Goal: Transaction & Acquisition: Book appointment/travel/reservation

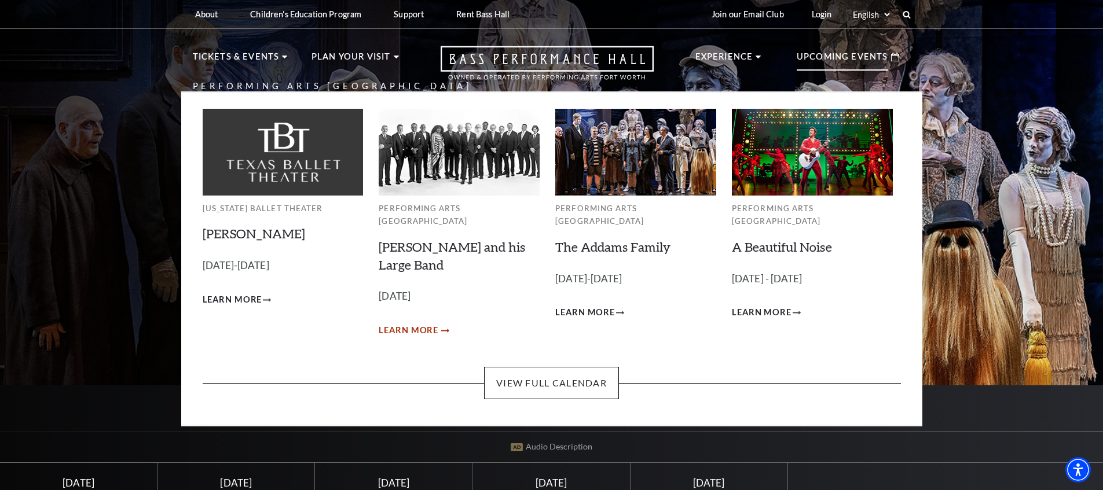
click at [427, 324] on span "Learn More" at bounding box center [409, 331] width 60 height 14
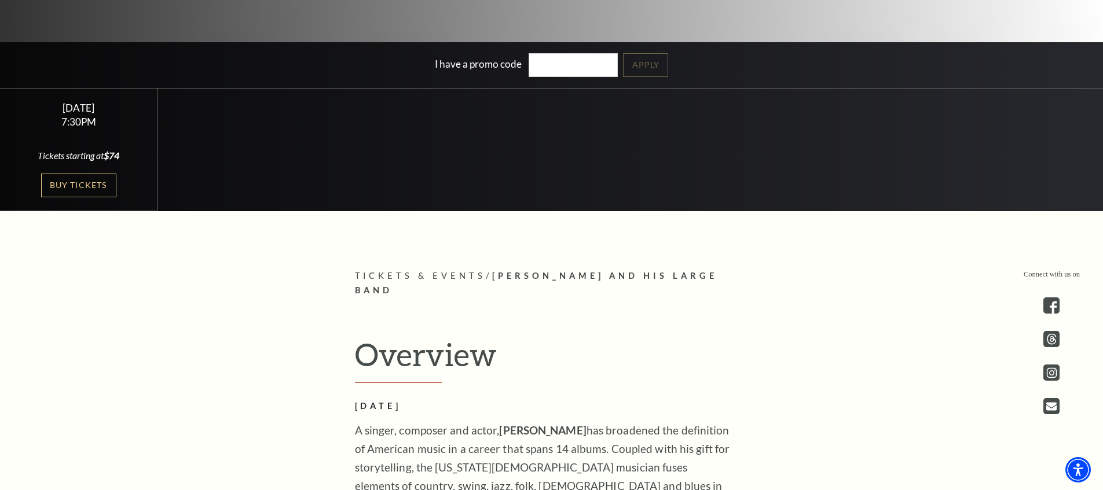
scroll to position [354, 0]
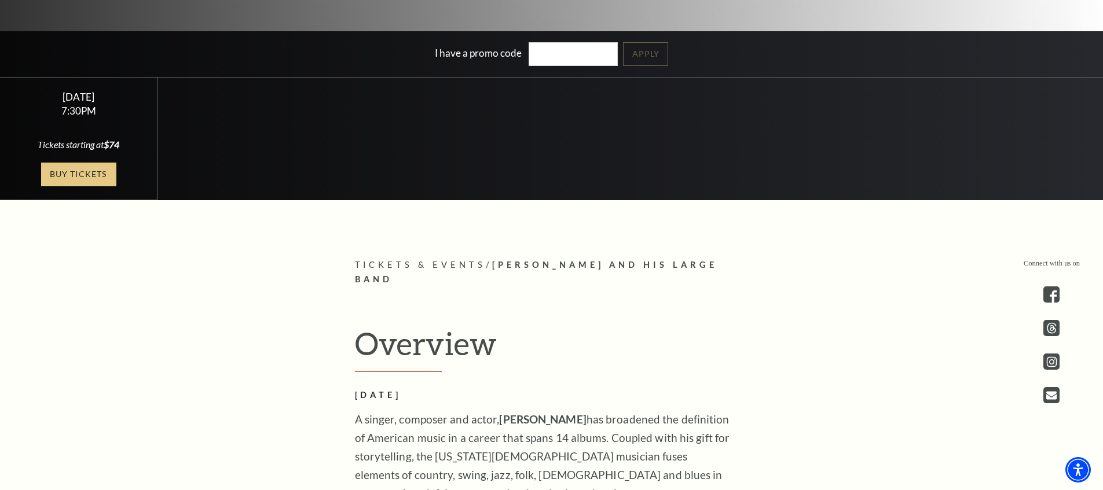
click at [85, 180] on link "Buy Tickets" at bounding box center [78, 175] width 75 height 24
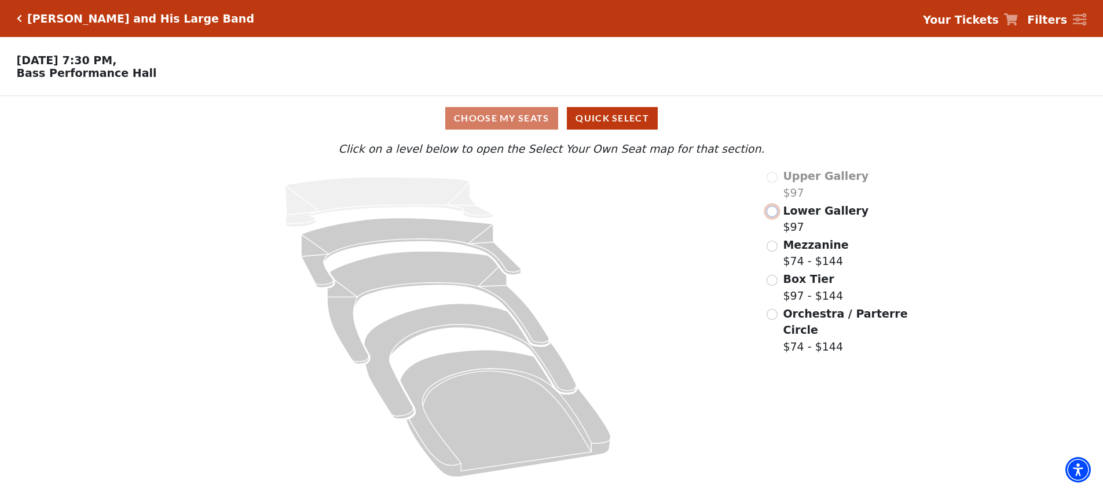
click at [770, 211] on input "Lower Gallery$97\a" at bounding box center [772, 211] width 11 height 11
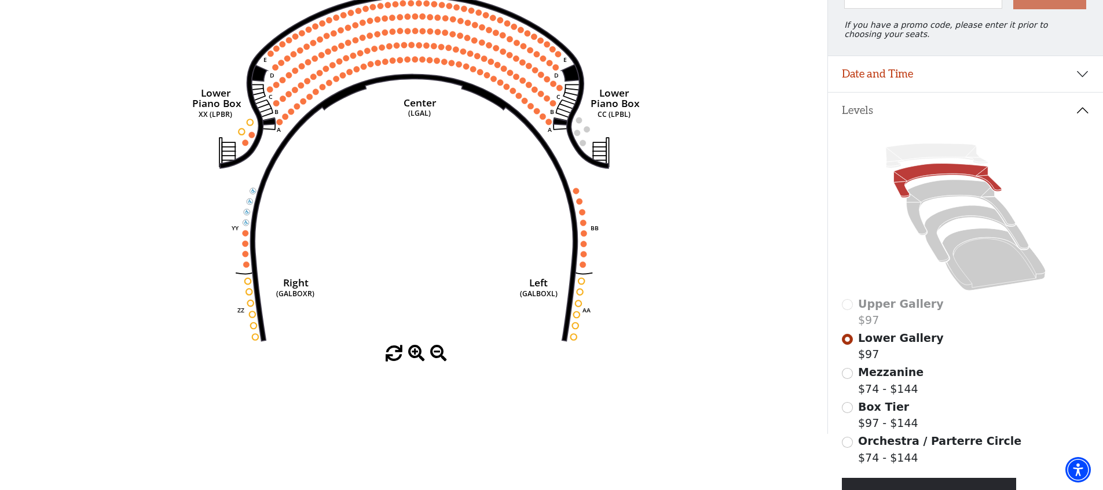
scroll to position [166, 0]
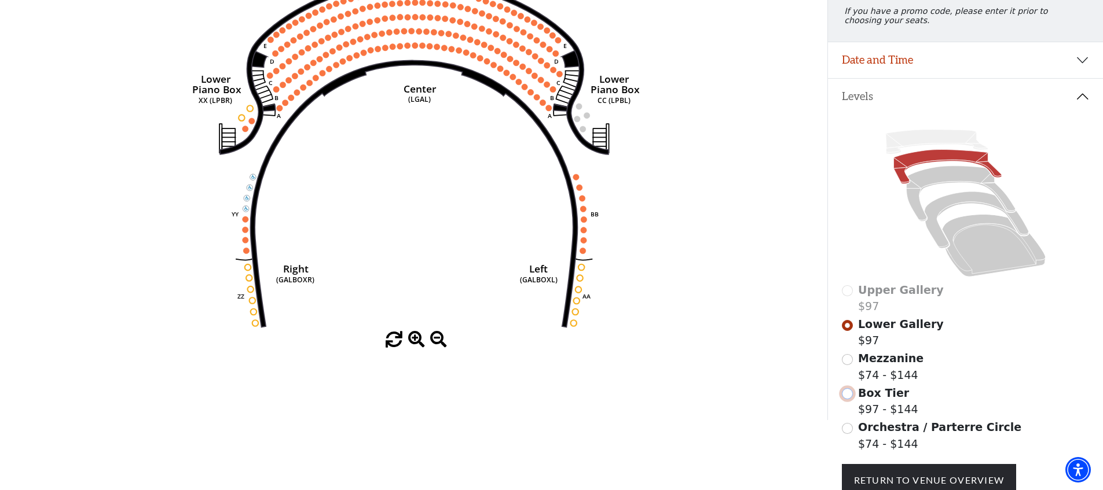
click at [849, 395] on input "Box Tier$97 - $144\a" at bounding box center [847, 394] width 11 height 11
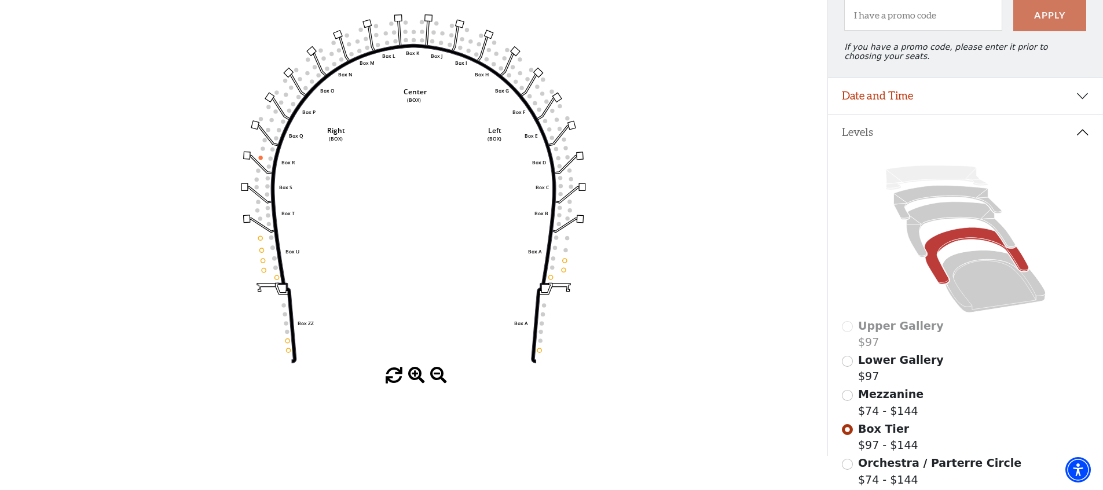
scroll to position [133, 0]
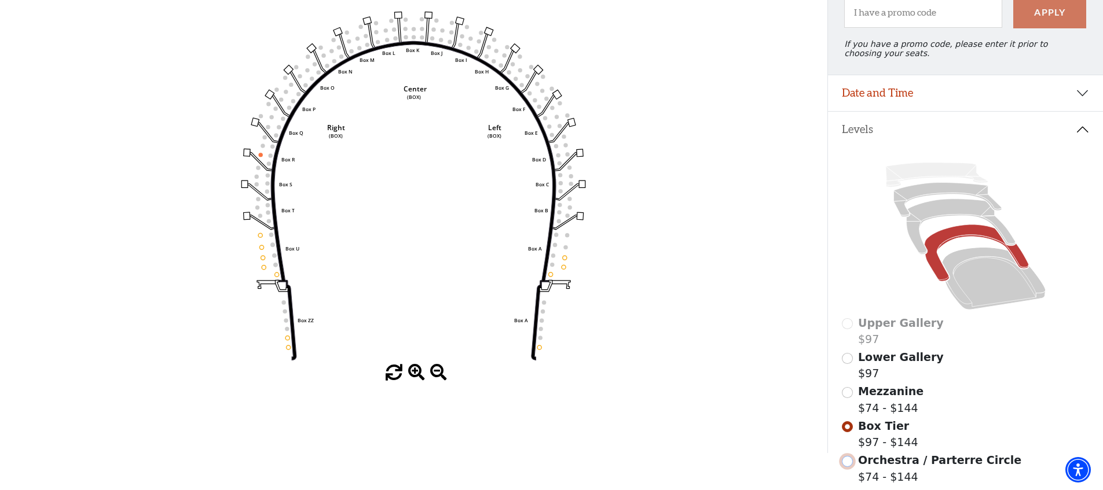
click at [846, 461] on input "Orchestra / Parterre Circle$74 - $144\a" at bounding box center [847, 461] width 11 height 11
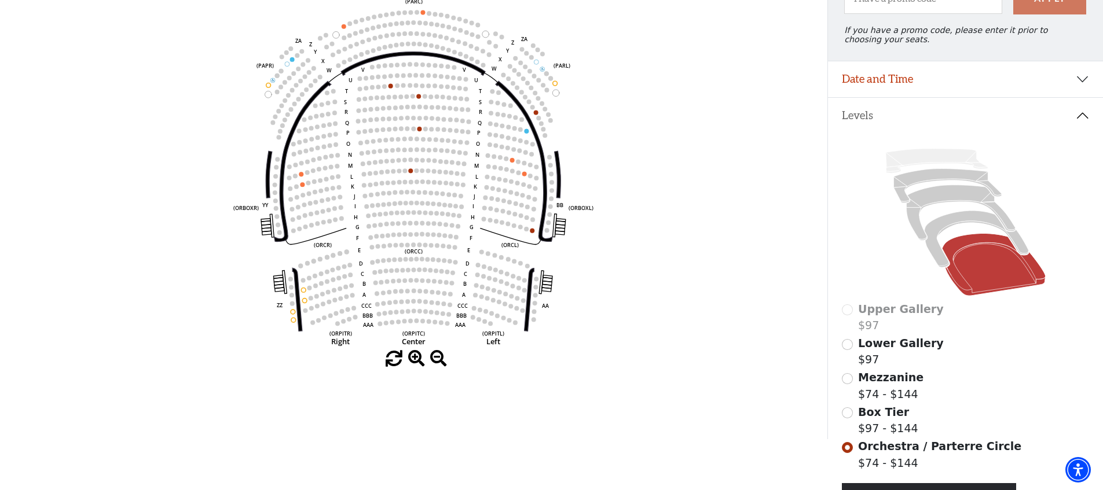
scroll to position [148, 0]
click at [851, 381] on input "Mezzanine$74 - $144\a" at bounding box center [847, 377] width 11 height 11
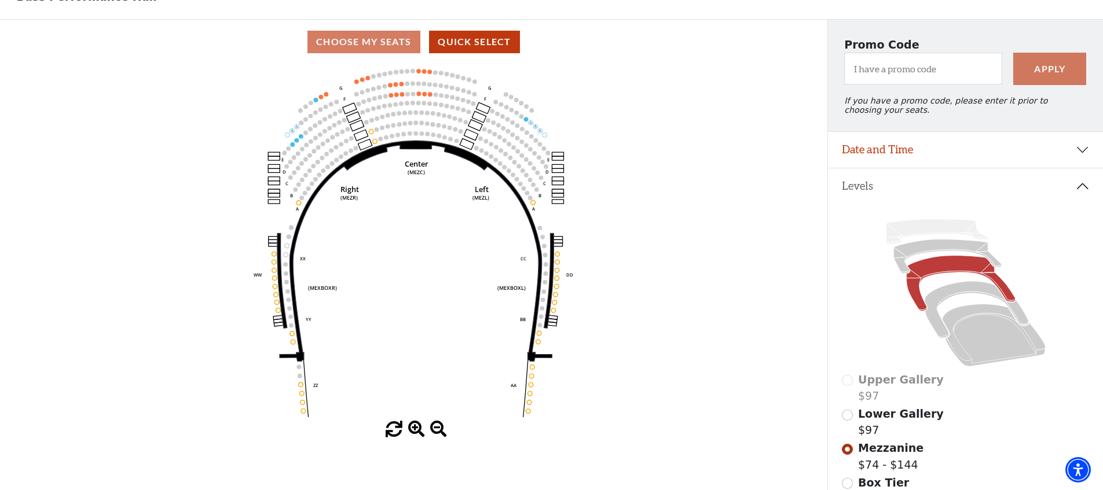
scroll to position [112, 0]
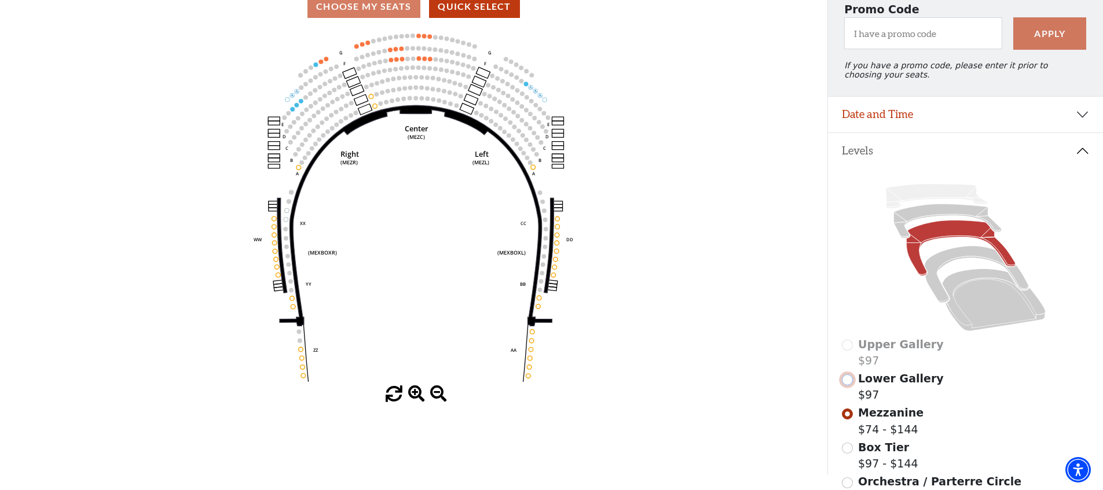
click at [849, 381] on input "Lower Gallery$97\a" at bounding box center [847, 380] width 11 height 11
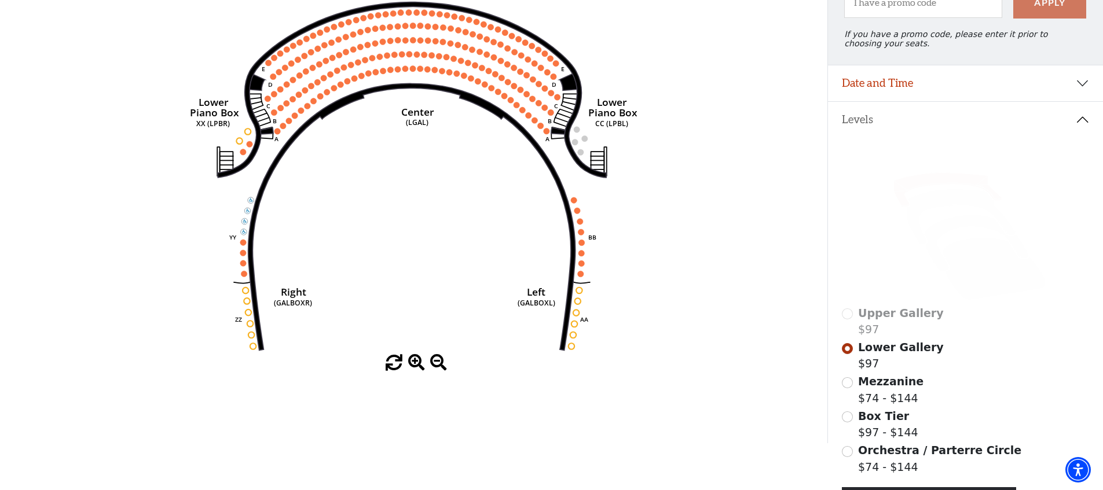
scroll to position [144, 0]
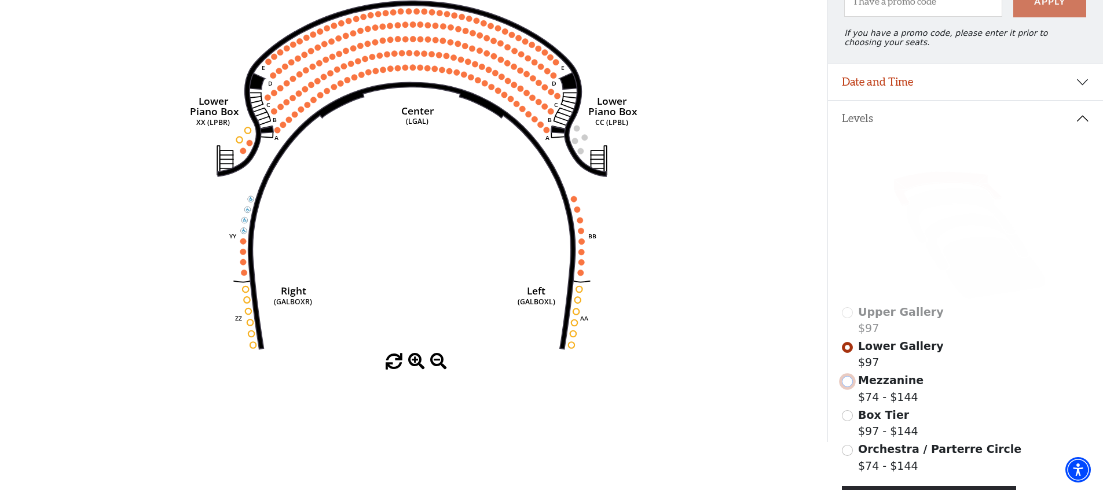
click at [849, 381] on input "Mezzanine$74 - $144\a" at bounding box center [847, 381] width 11 height 11
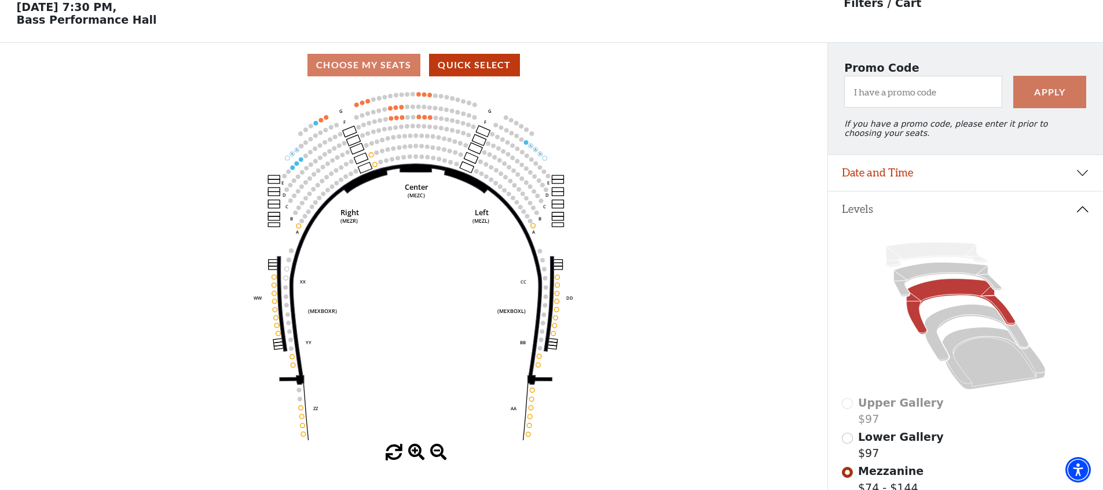
scroll to position [97, 0]
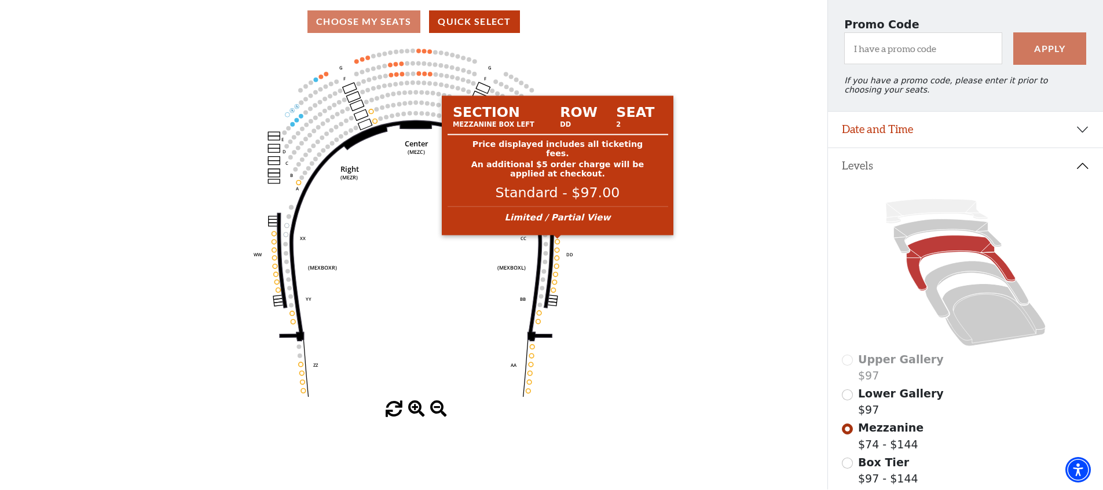
click at [556, 242] on circle at bounding box center [557, 242] width 5 height 5
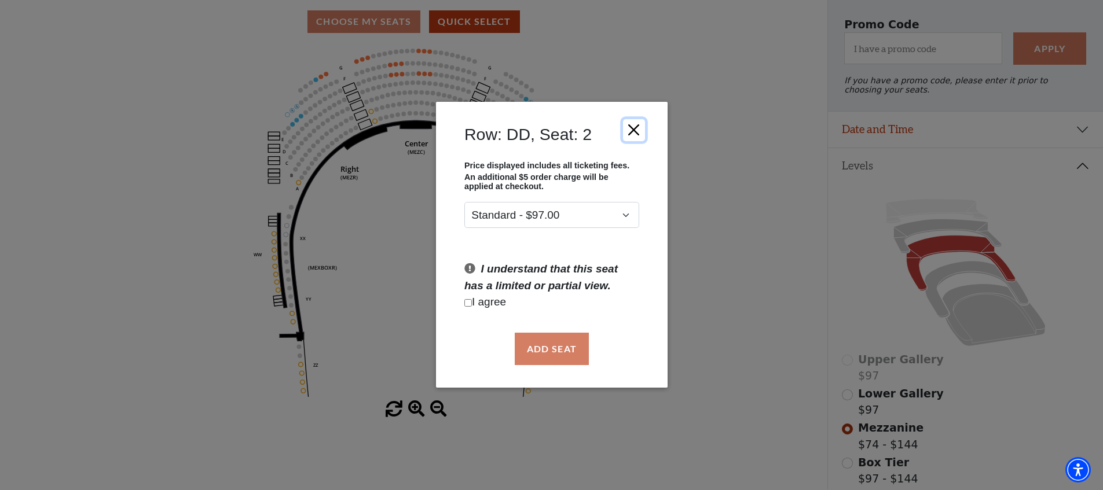
click at [632, 130] on button "Close" at bounding box center [633, 130] width 22 height 22
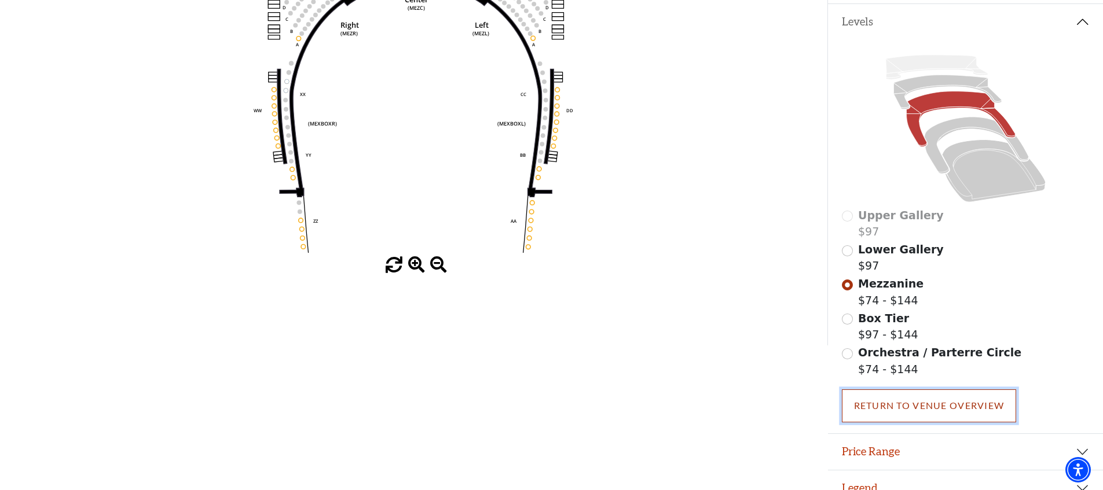
scroll to position [243, 0]
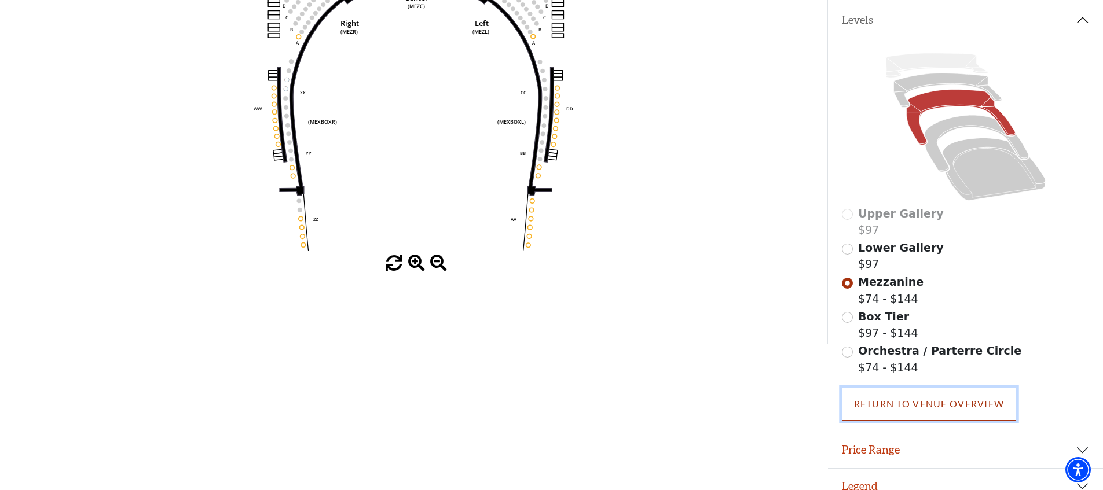
click at [941, 415] on link "Return To Venue Overview" at bounding box center [929, 404] width 175 height 32
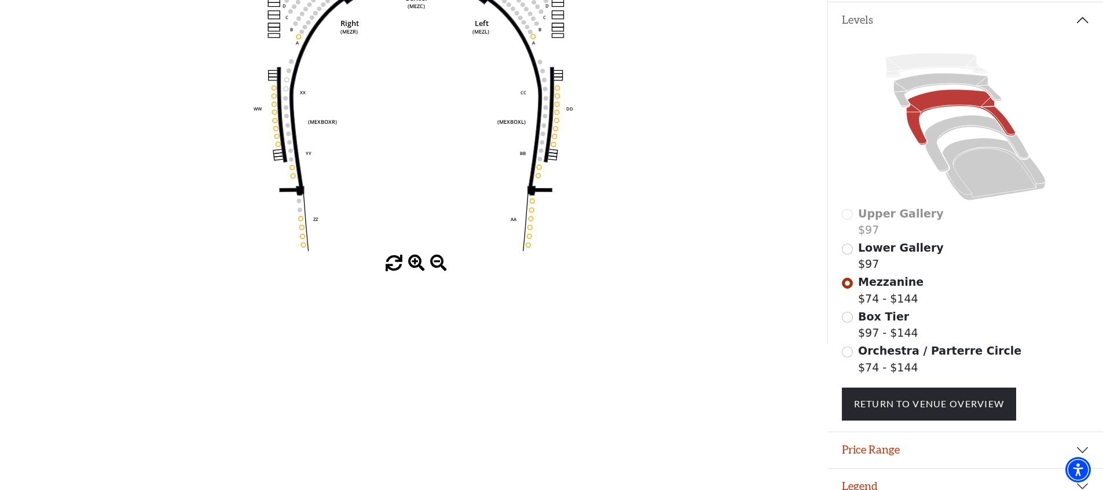
scroll to position [0, 0]
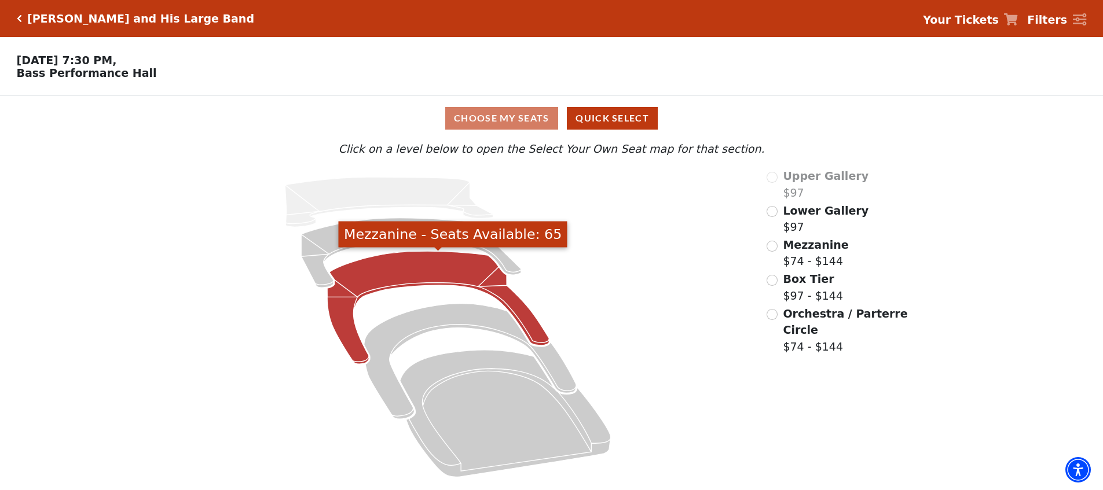
click at [449, 266] on icon "Mezzanine - Seats Available: 65" at bounding box center [438, 307] width 222 height 113
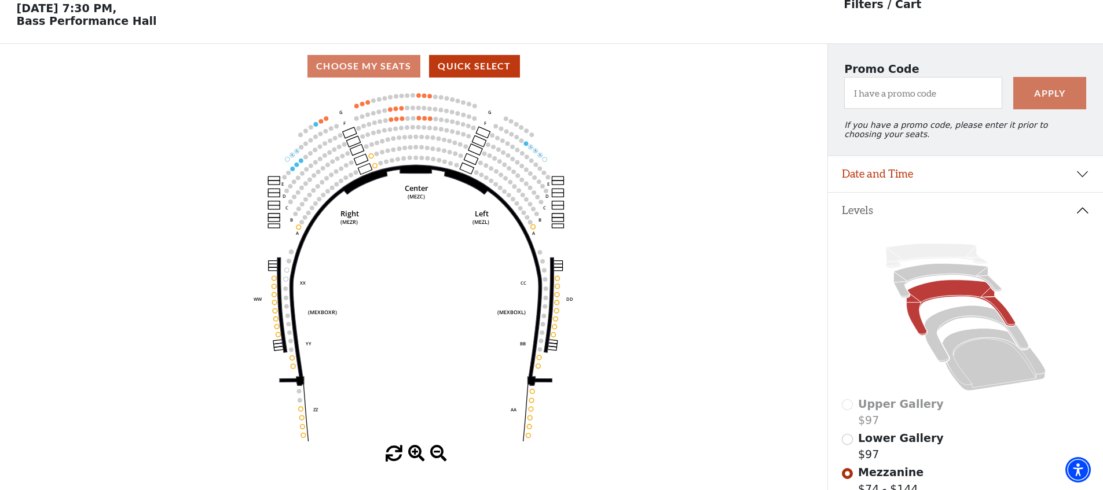
scroll to position [53, 0]
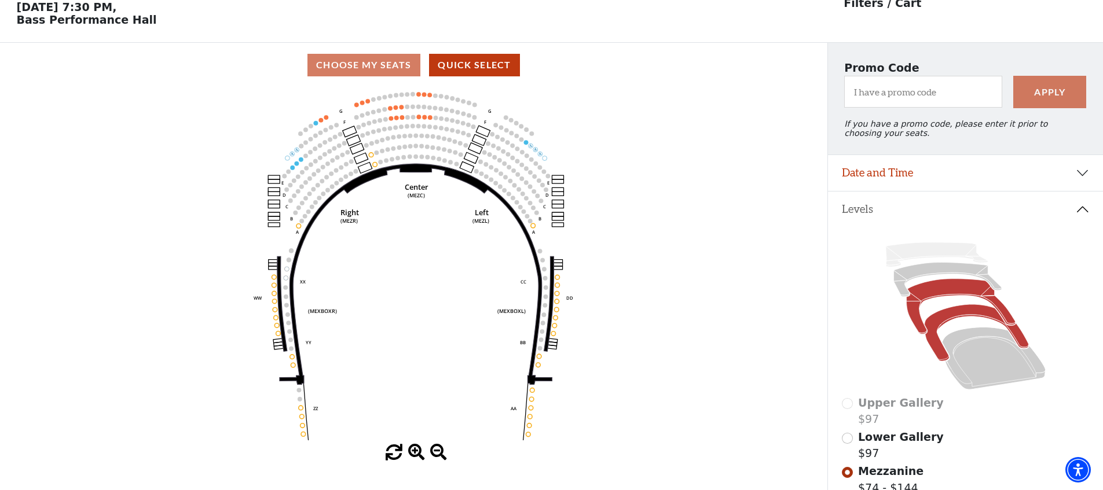
click at [936, 349] on icon at bounding box center [976, 333] width 104 height 57
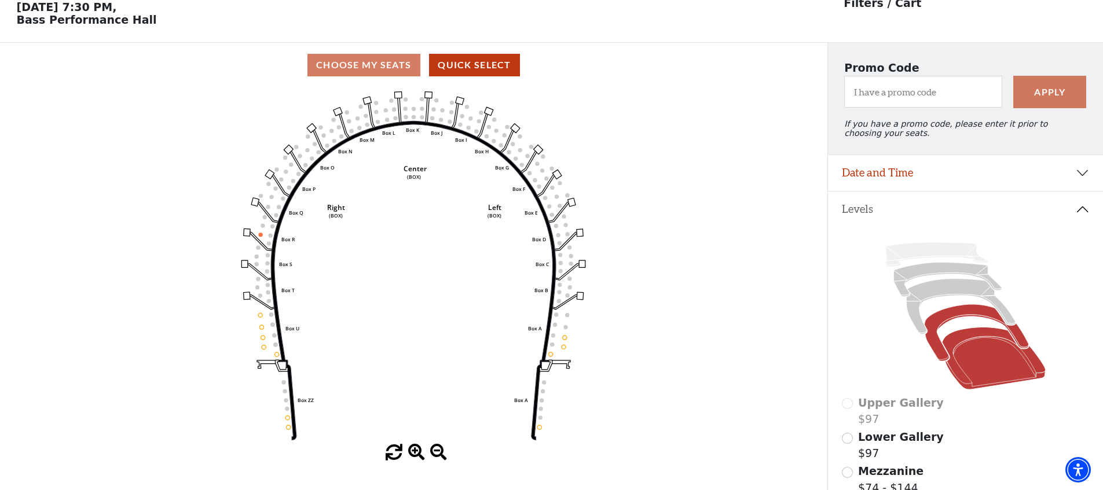
click at [1003, 339] on icon at bounding box center [994, 359] width 104 height 63
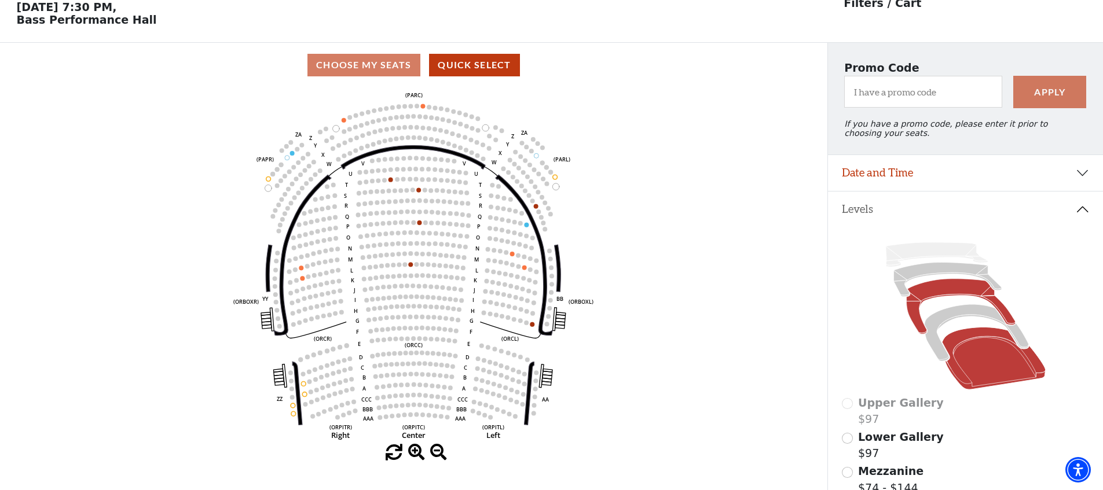
click at [931, 288] on icon at bounding box center [960, 307] width 109 height 56
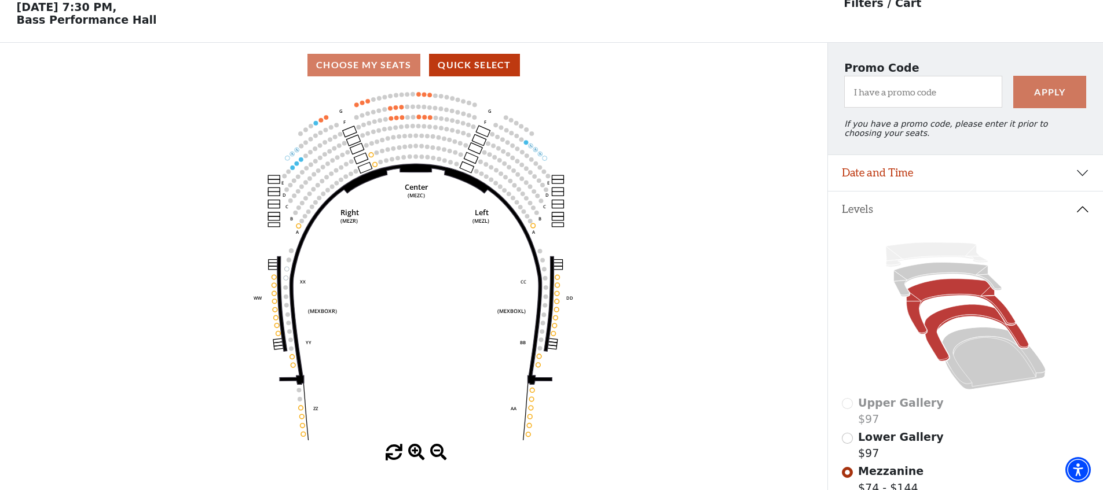
click at [961, 316] on icon at bounding box center [976, 333] width 104 height 57
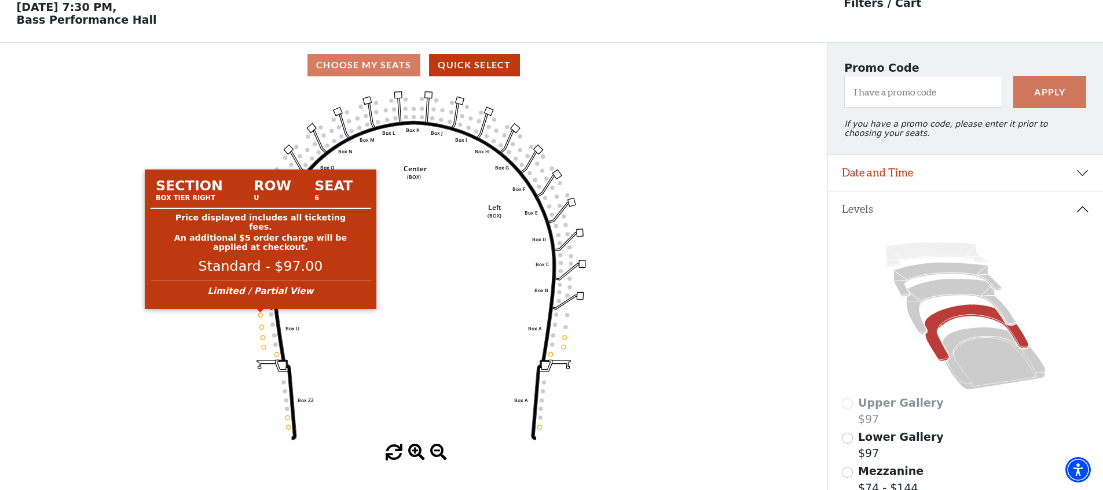
click at [260, 314] on circle at bounding box center [261, 315] width 4 height 4
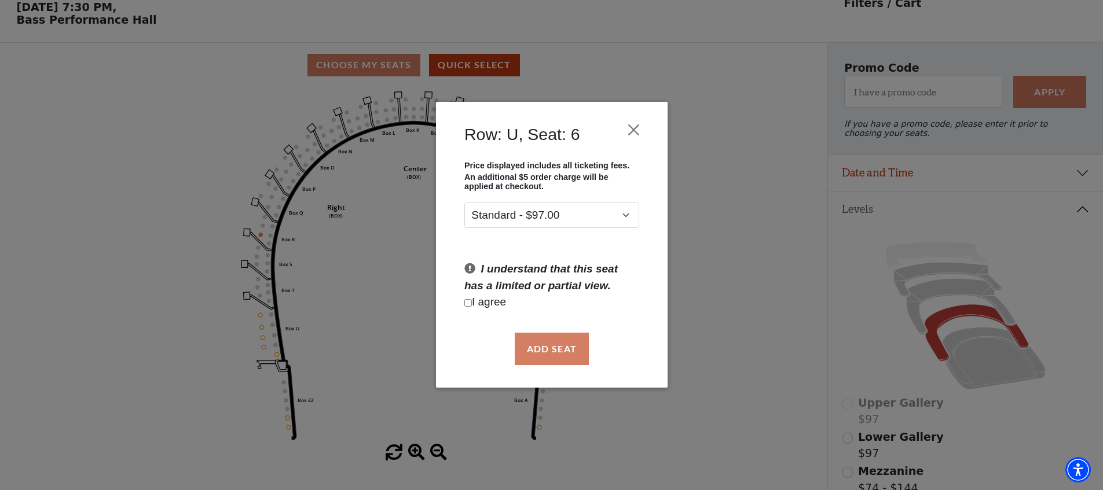
click at [466, 305] on input "Checkbox field" at bounding box center [468, 303] width 8 height 8
checkbox input "true"
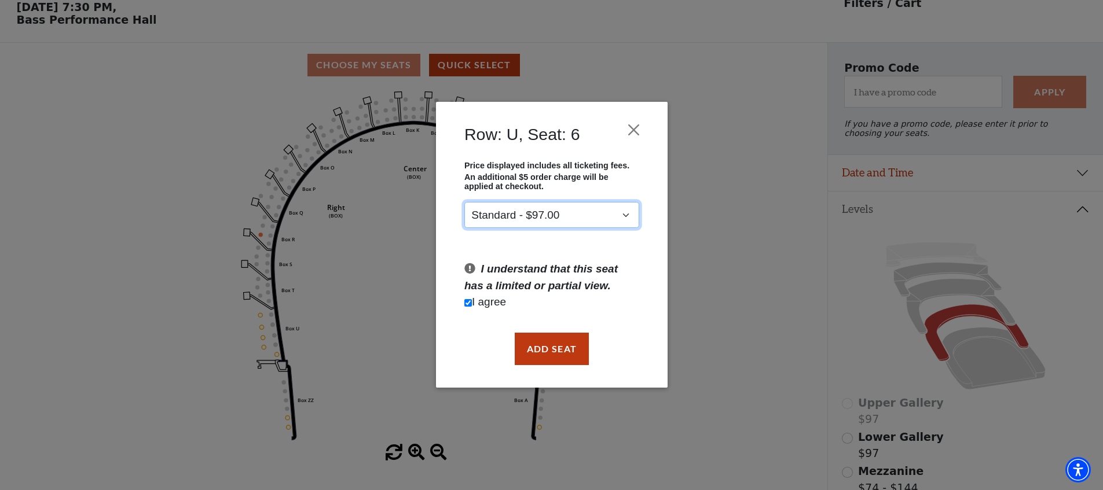
click at [576, 215] on select "Standard - $97.00" at bounding box center [551, 216] width 175 height 26
click at [464, 203] on select "Standard - $97.00" at bounding box center [551, 216] width 175 height 26
drag, startPoint x: 635, startPoint y: 130, endPoint x: 648, endPoint y: 121, distance: 16.4
click at [635, 130] on button "Close" at bounding box center [633, 130] width 22 height 22
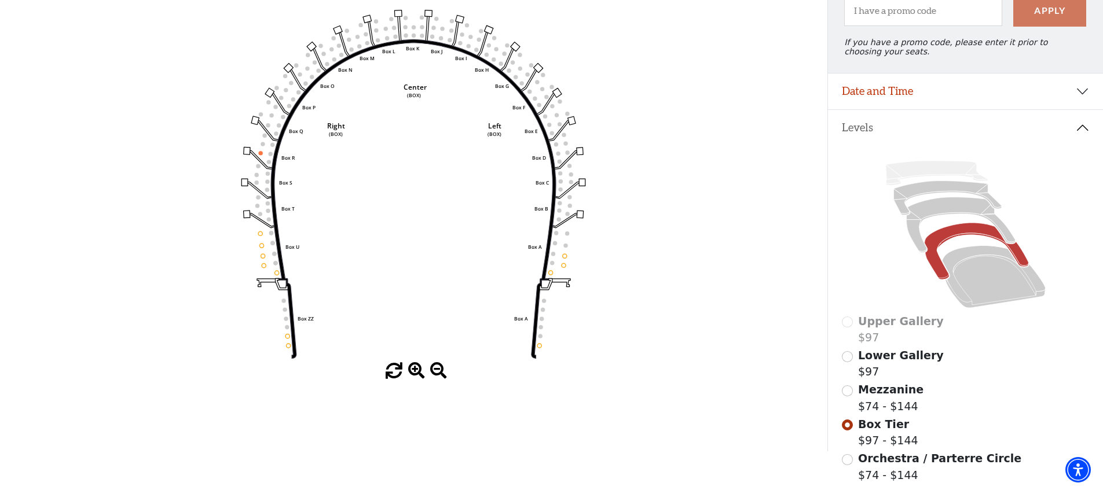
scroll to position [136, 0]
click at [848, 459] on input "Orchestra / Parterre Circle$74 - $144\a" at bounding box center [847, 458] width 11 height 11
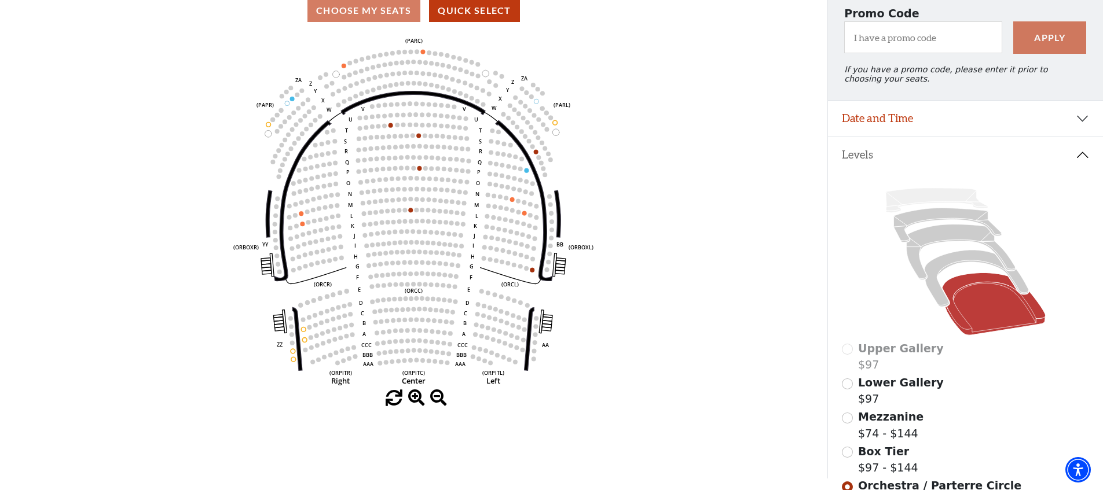
scroll to position [176, 0]
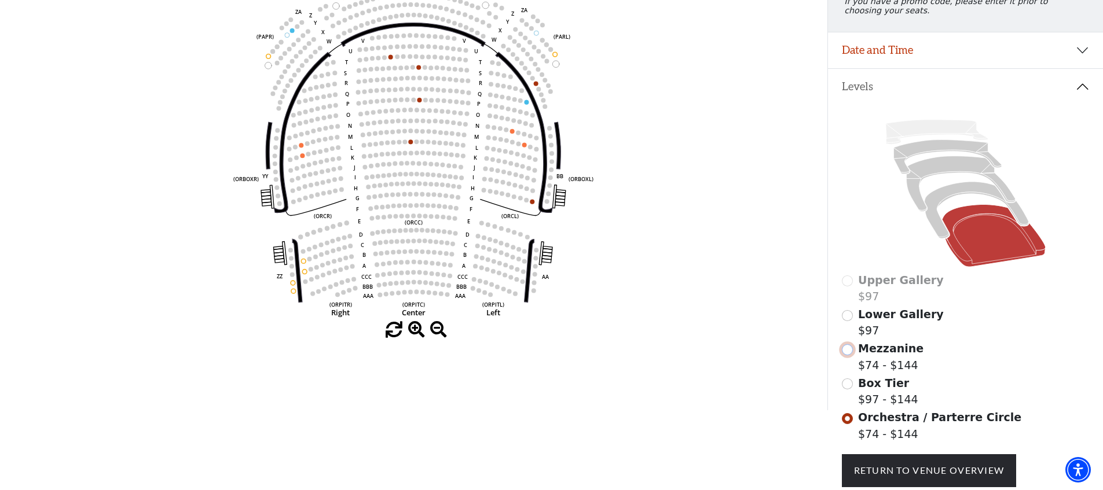
click at [847, 353] on input "Mezzanine$74 - $144\a" at bounding box center [847, 350] width 11 height 11
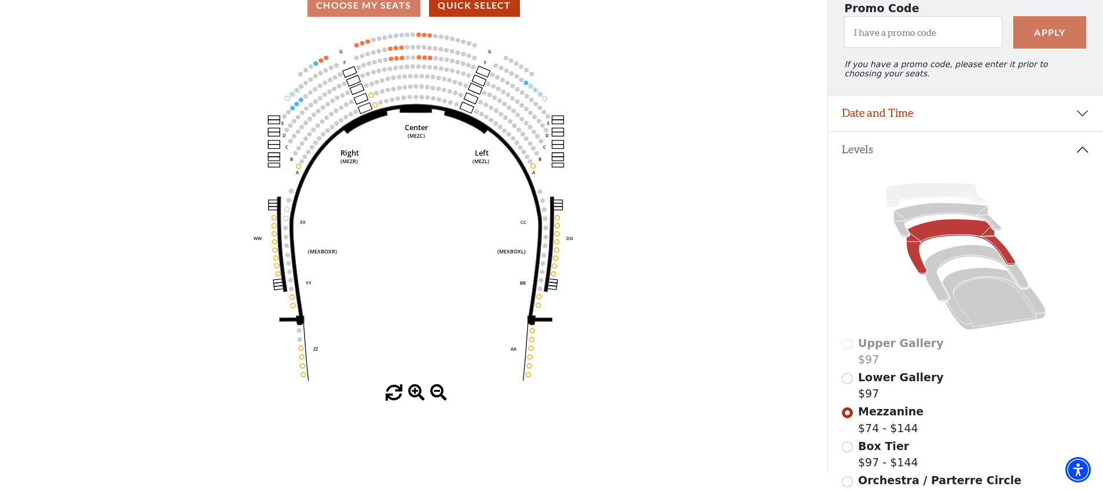
scroll to position [124, 0]
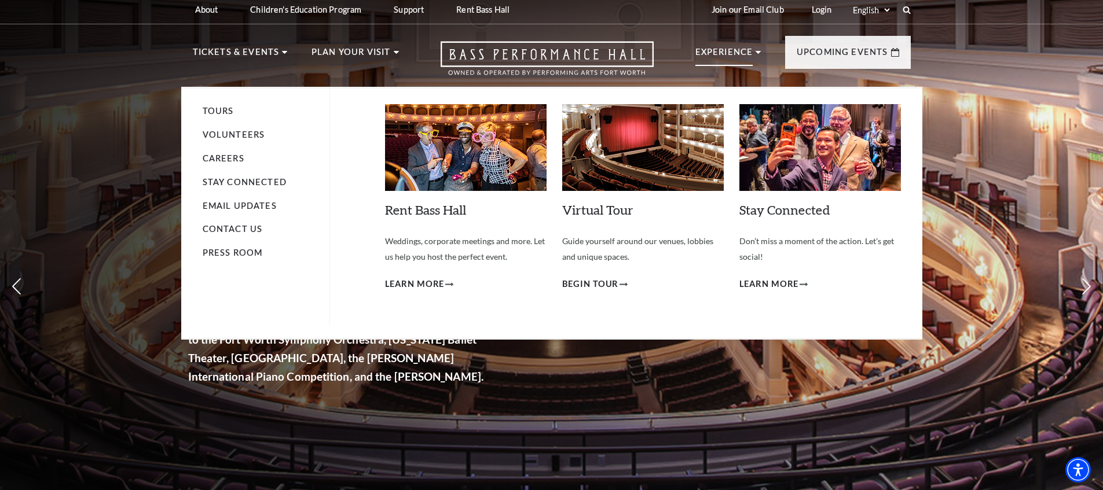
scroll to position [1, 0]
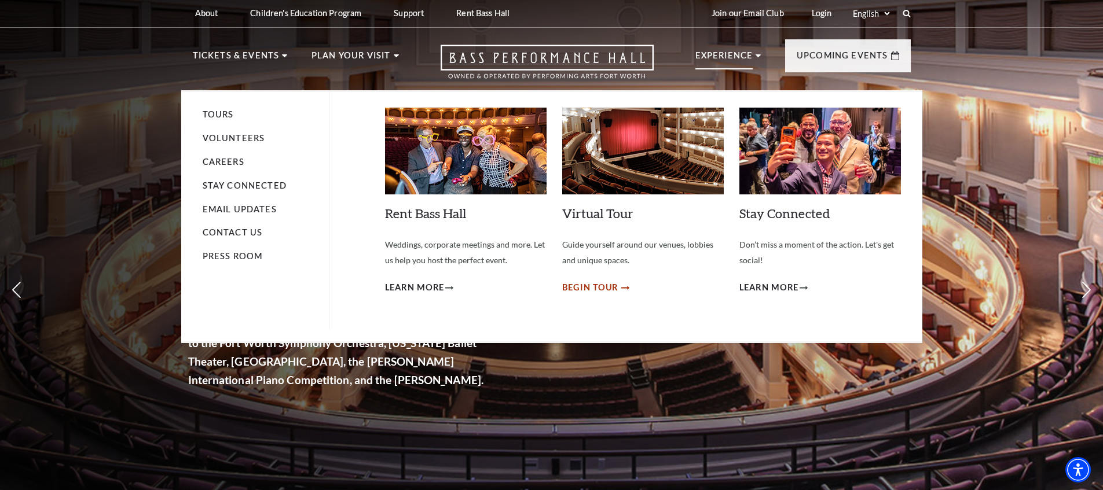
click at [608, 288] on span "Begin Tour" at bounding box center [590, 288] width 57 height 14
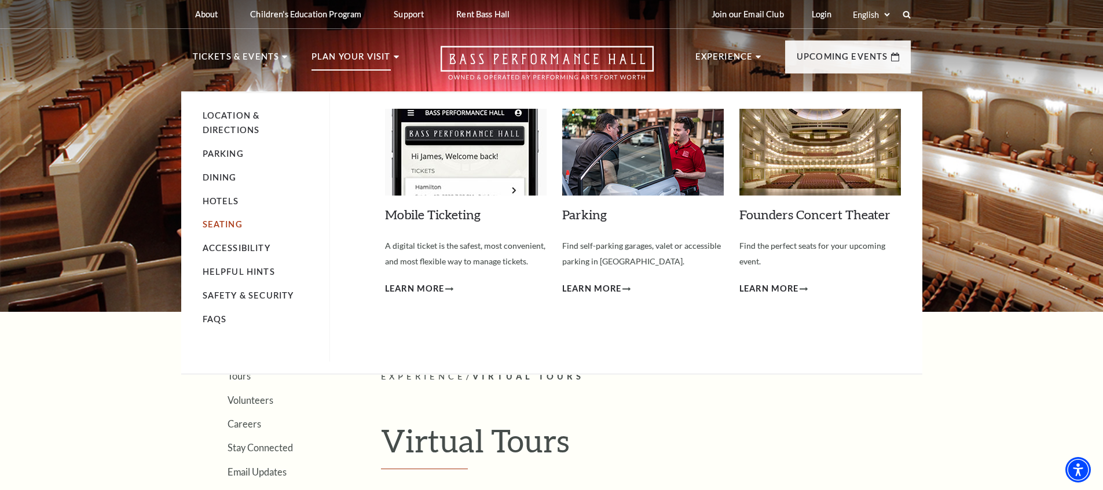
click at [214, 223] on link "Seating" at bounding box center [223, 224] width 40 height 10
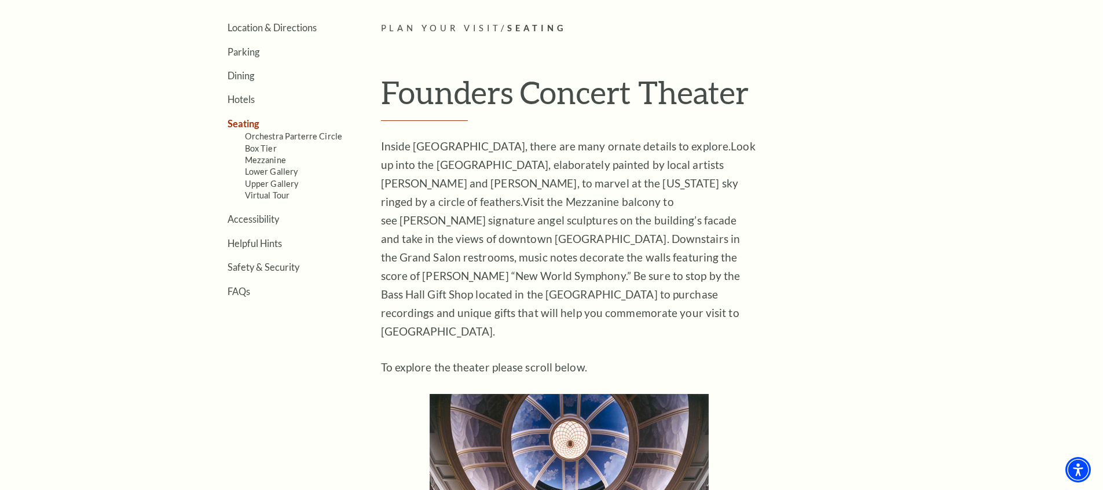
scroll to position [362, 0]
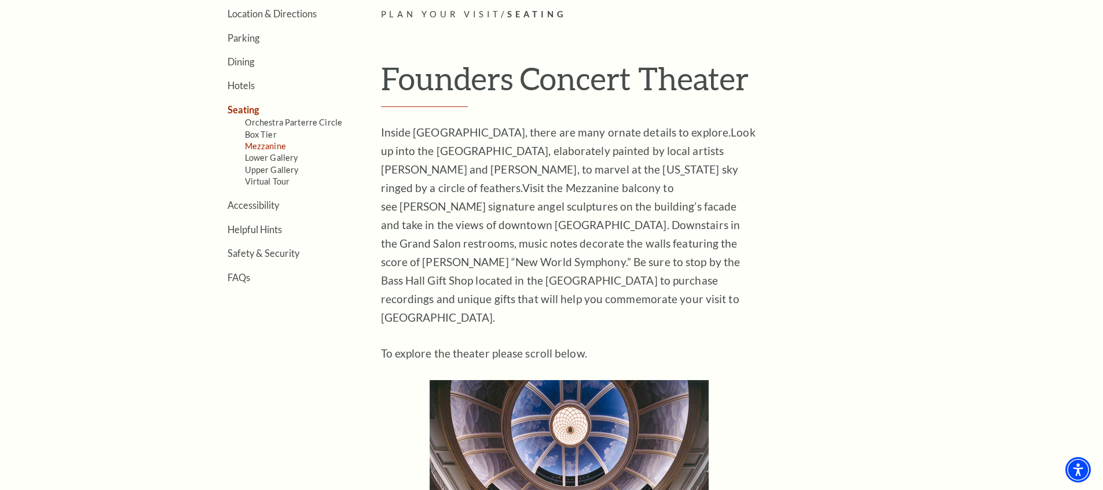
click at [261, 146] on link "Mezzanine" at bounding box center [265, 146] width 41 height 10
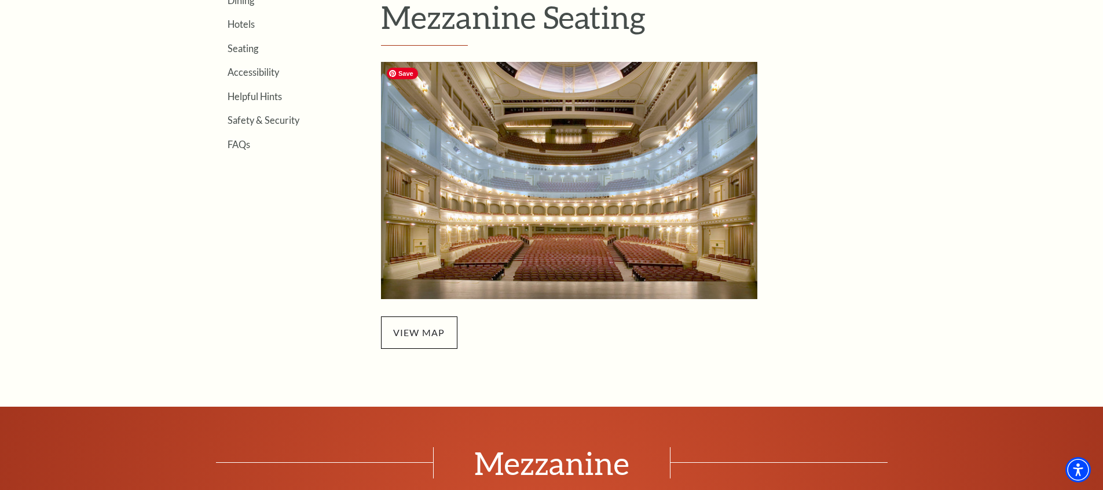
scroll to position [423, 0]
click at [711, 157] on img "Mezzanine Seating - open in a new tab" at bounding box center [569, 181] width 376 height 237
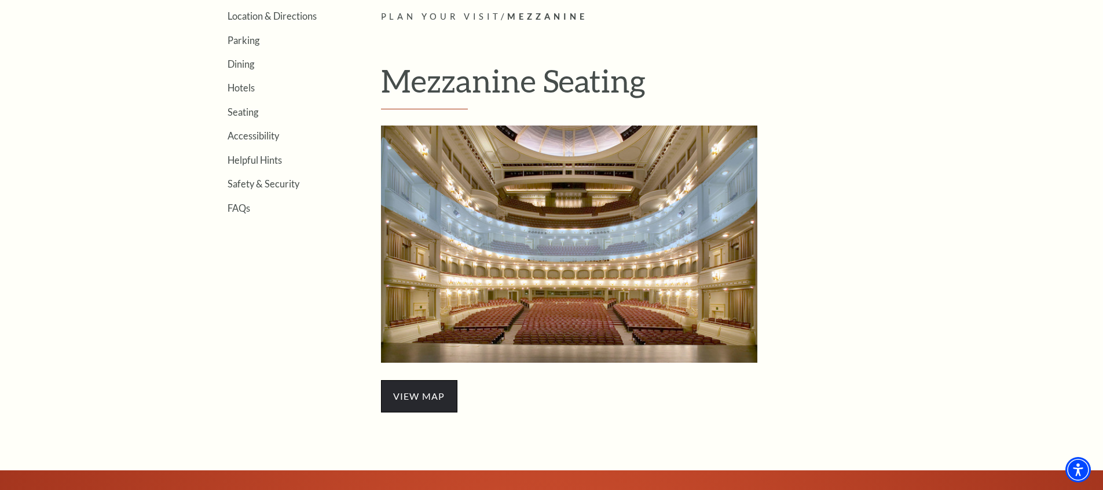
scroll to position [362, 0]
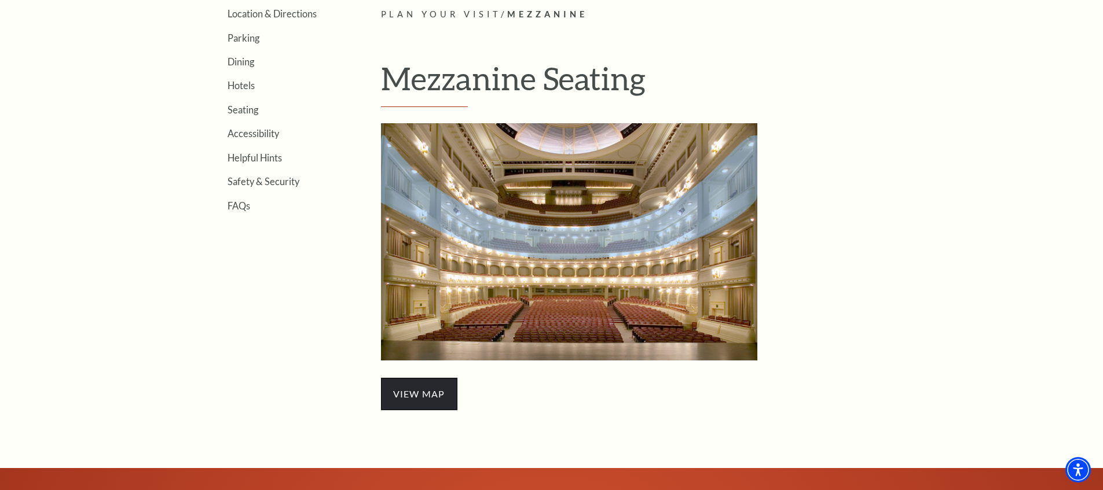
click at [418, 395] on span "view map" at bounding box center [419, 394] width 76 height 32
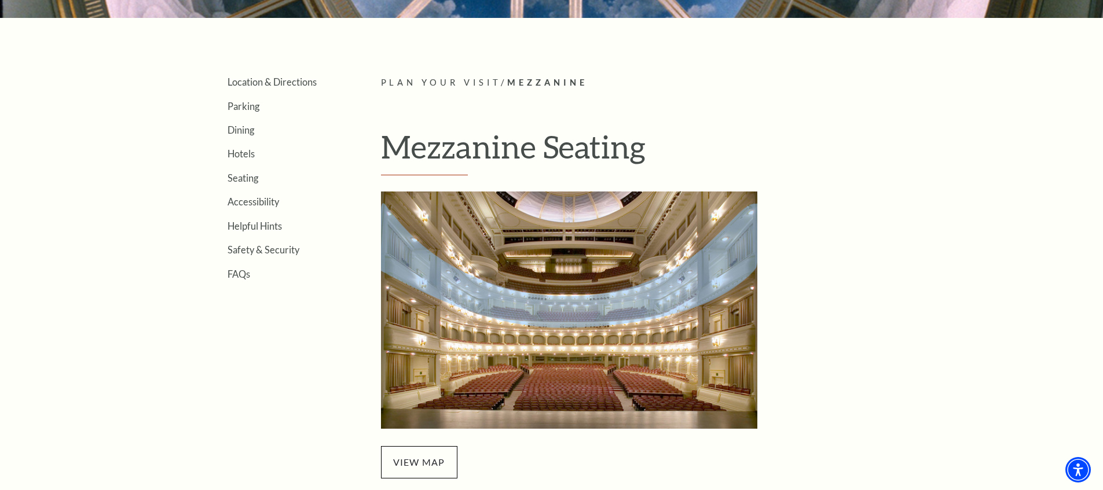
scroll to position [294, 0]
click at [250, 226] on link "Helpful Hints" at bounding box center [255, 226] width 54 height 11
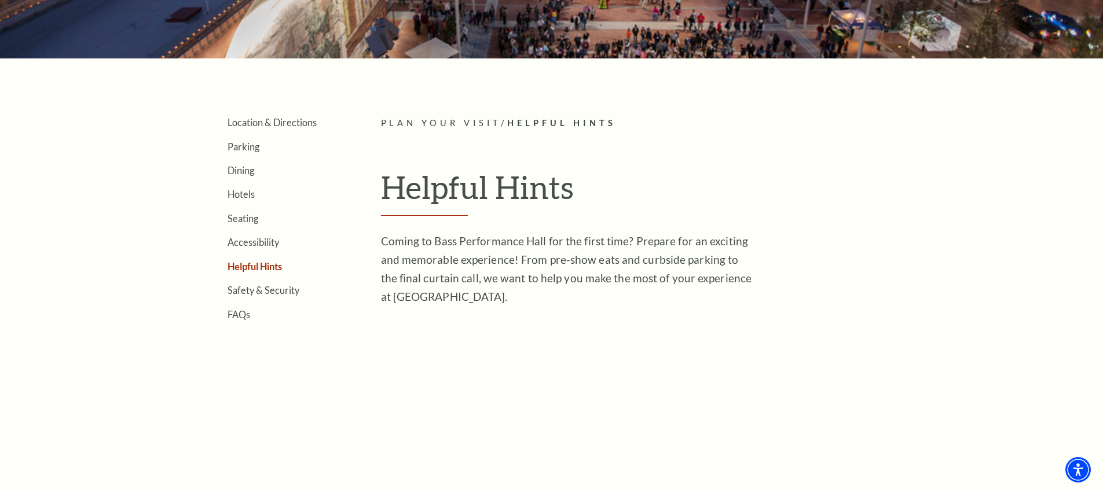
scroll to position [281, 0]
